Goal: Information Seeking & Learning: Find specific fact

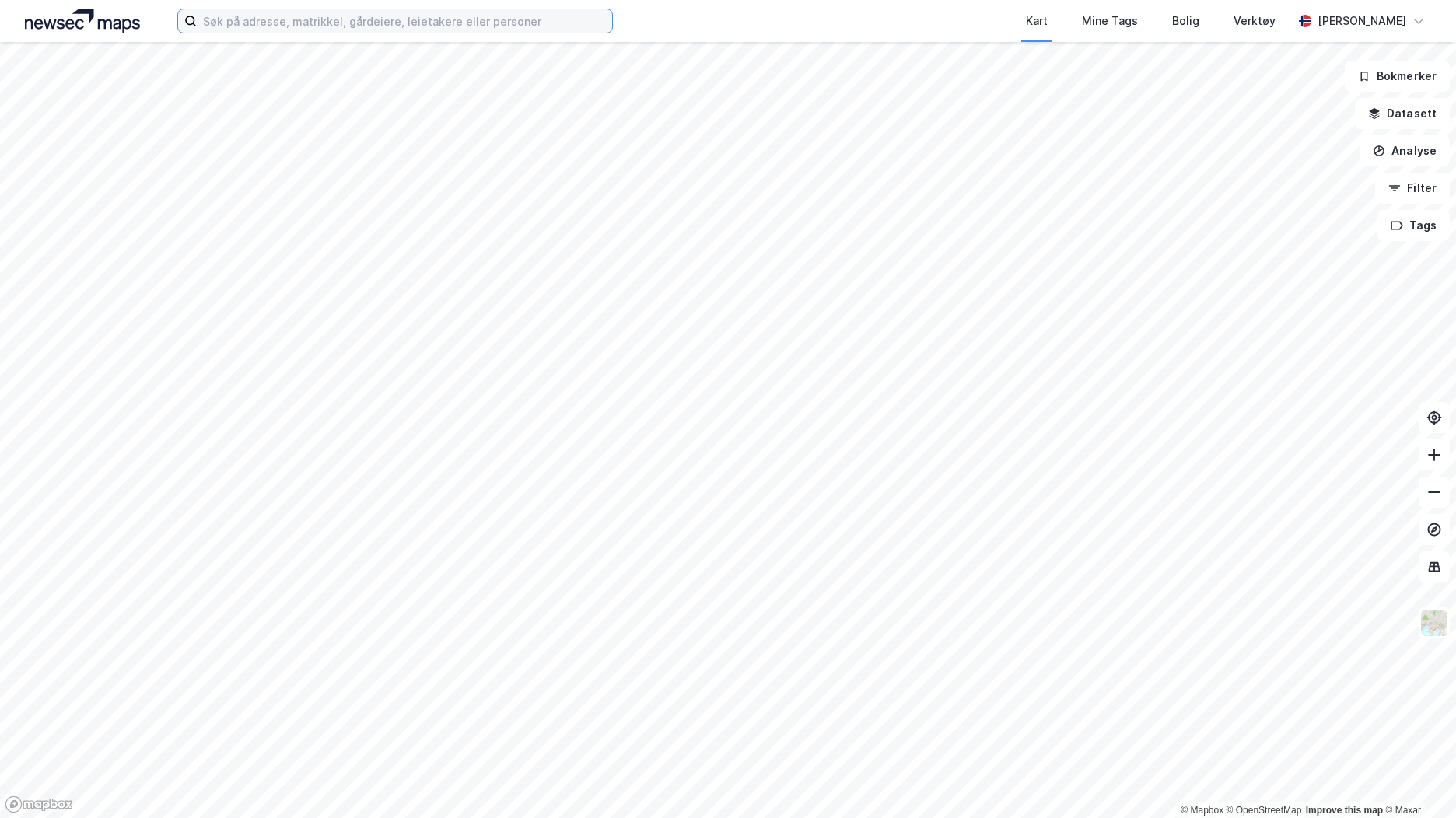
click at [242, 17] on input at bounding box center [404, 21] width 415 height 24
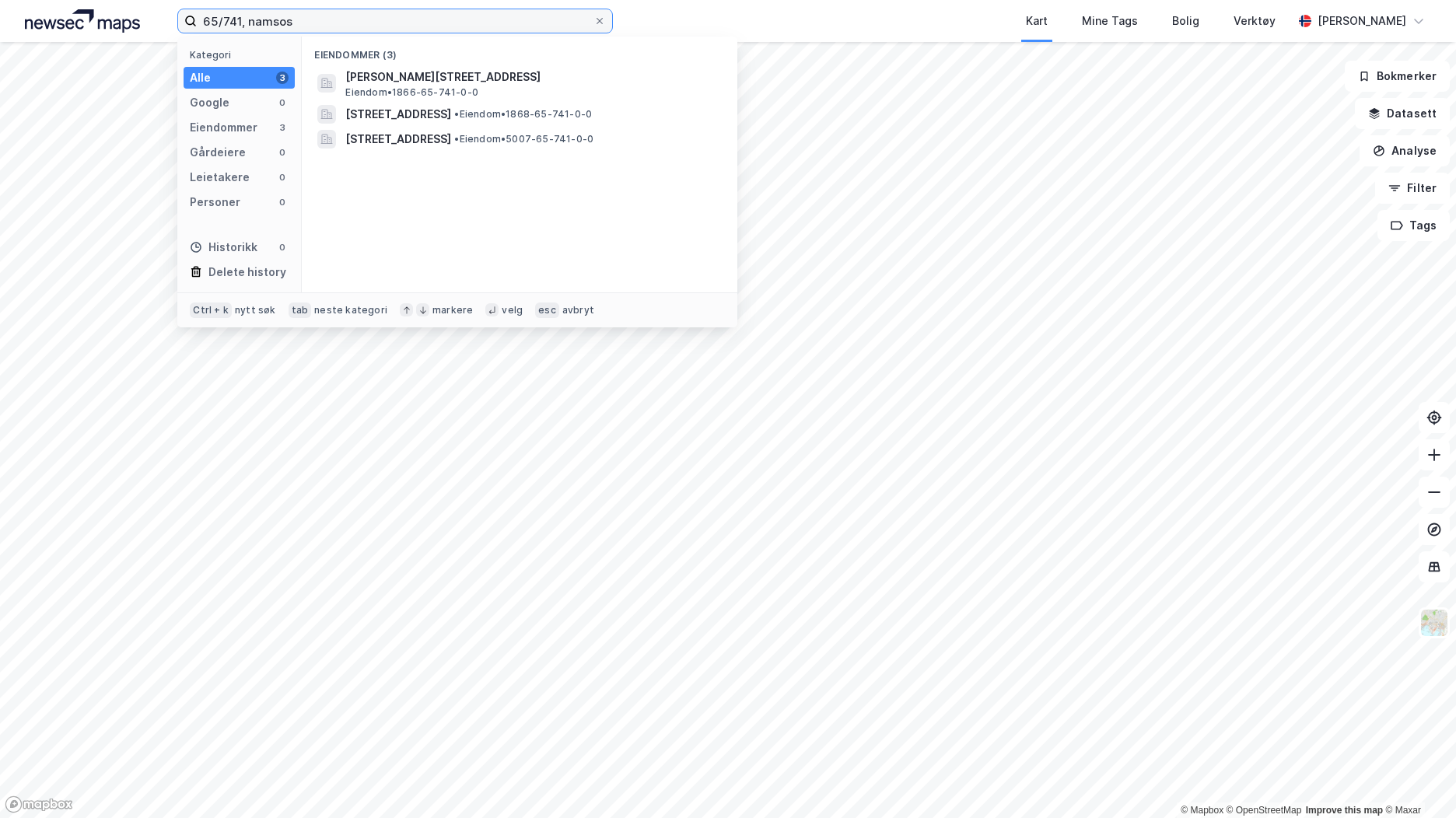
type input "65/741, namsos"
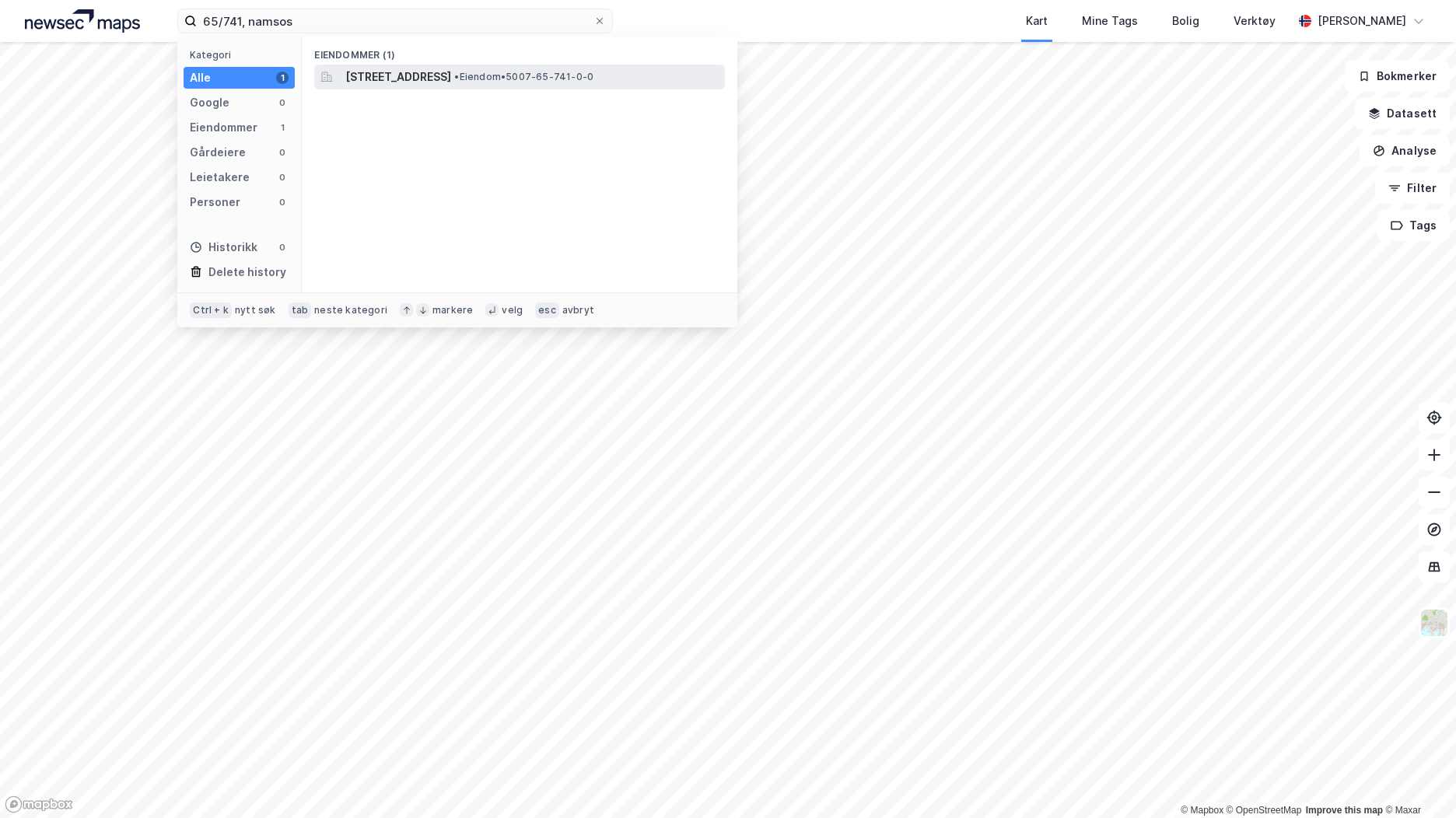
click at [451, 78] on span "[STREET_ADDRESS]" at bounding box center [398, 77] width 106 height 19
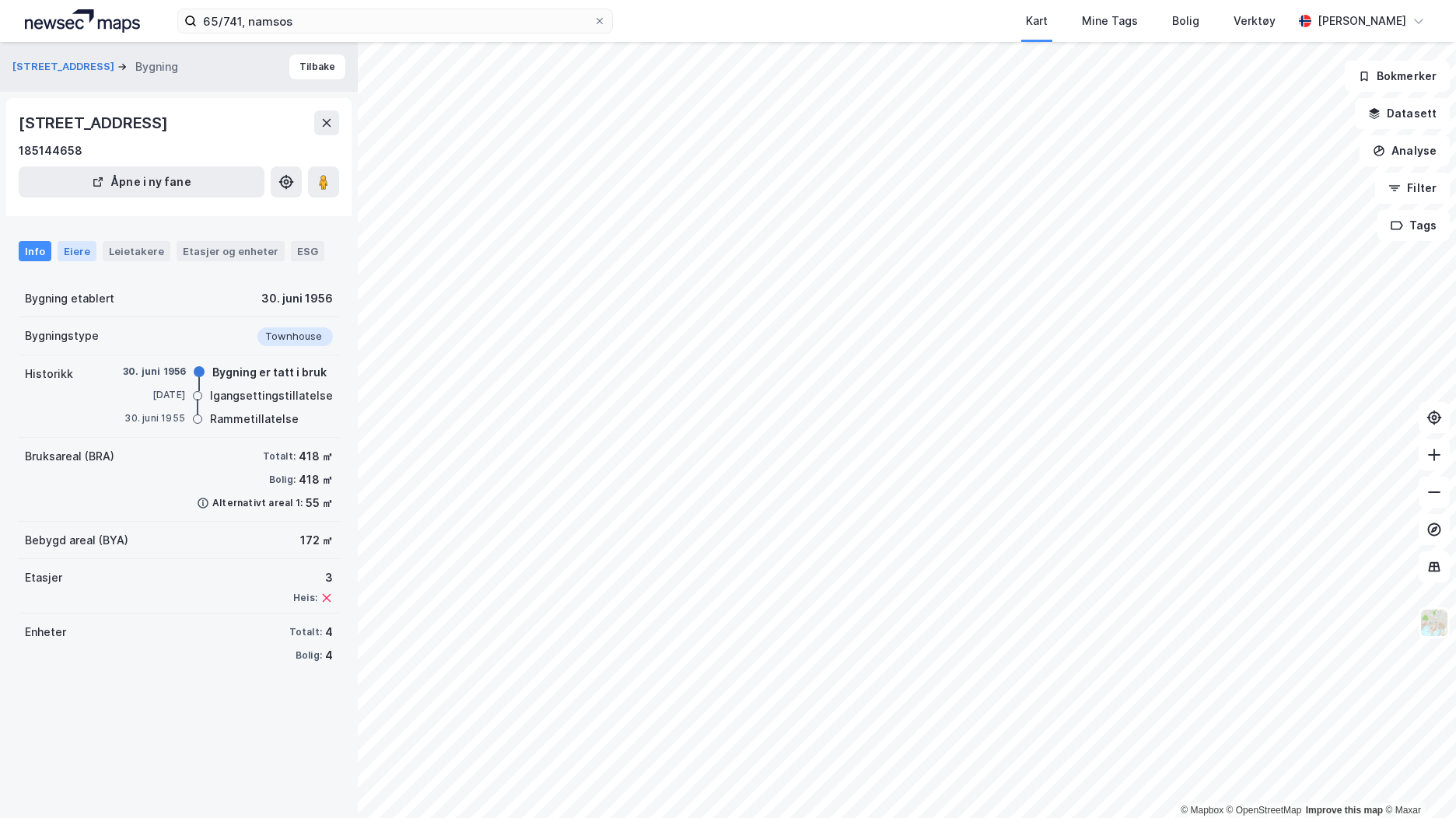
click at [77, 245] on div "Eiere" at bounding box center [77, 251] width 39 height 21
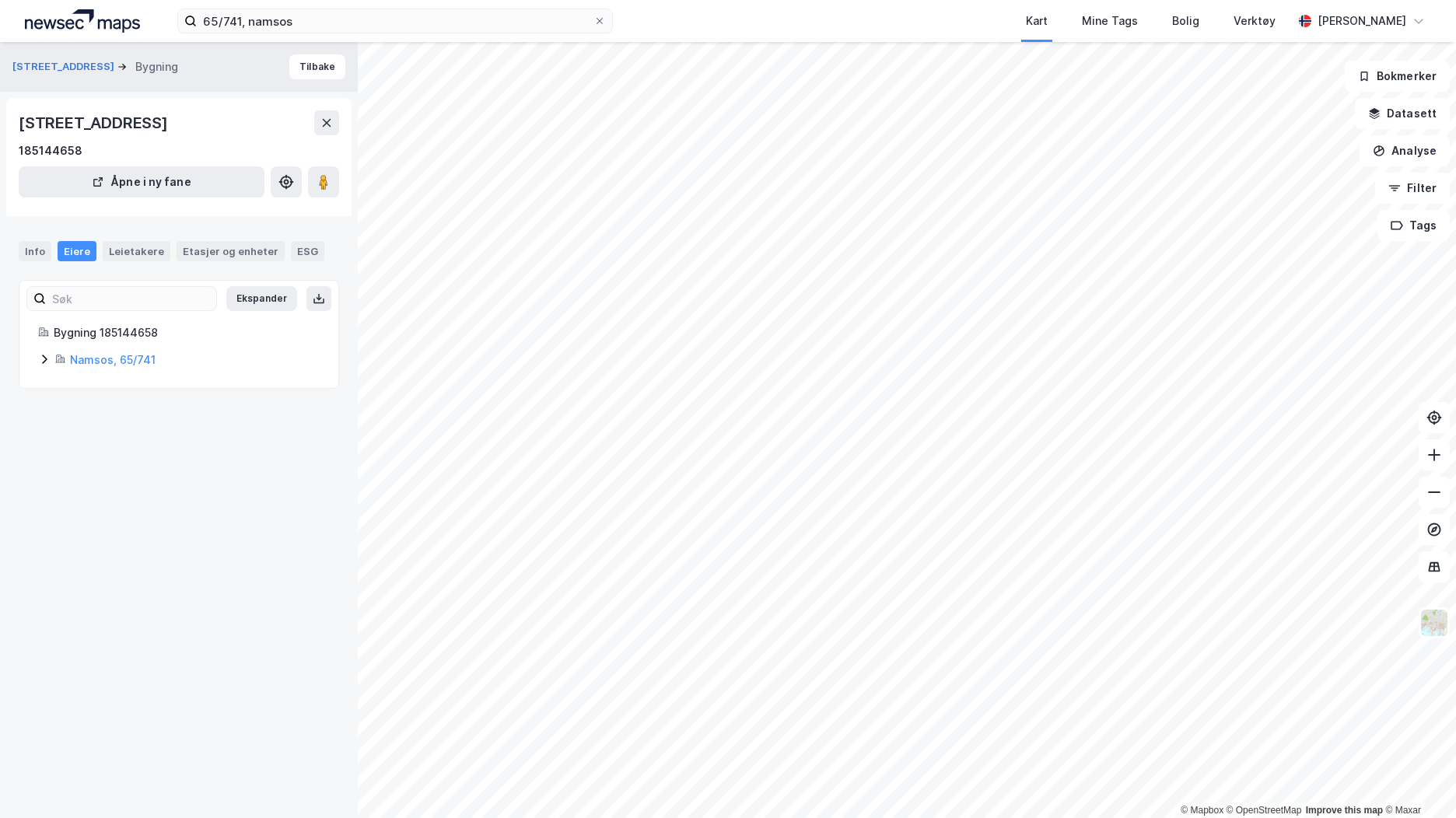
click at [46, 357] on icon at bounding box center [44, 359] width 13 height 13
